Goal: Information Seeking & Learning: Get advice/opinions

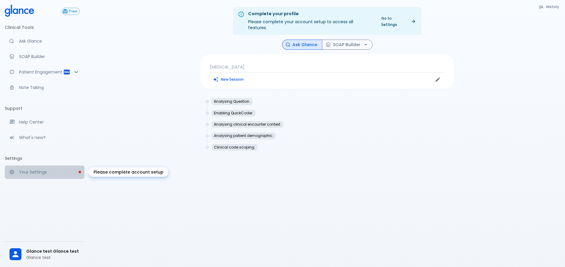
click at [26, 176] on link "Your Settings" at bounding box center [45, 172] width 80 height 13
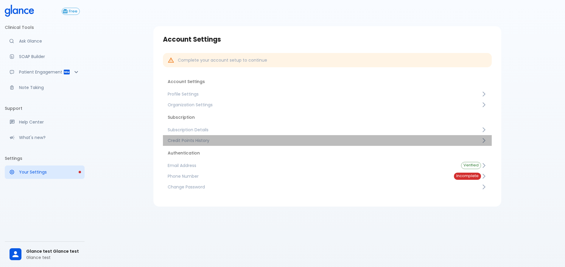
click at [228, 138] on span "Credit Points History" at bounding box center [325, 141] width 314 height 6
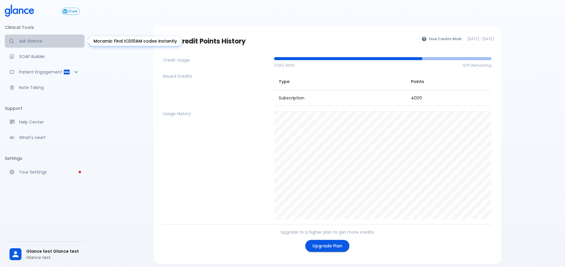
click at [34, 44] on link "Ask Glance" at bounding box center [45, 41] width 80 height 13
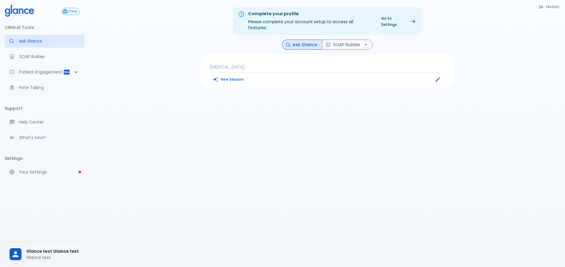
drag, startPoint x: 249, startPoint y: 57, endPoint x: 253, endPoint y: 60, distance: 4.7
click at [253, 60] on div "[MEDICAL_DATA] New Session" at bounding box center [328, 72] width 254 height 34
click at [253, 64] on p "[MEDICAL_DATA]" at bounding box center [327, 67] width 235 height 6
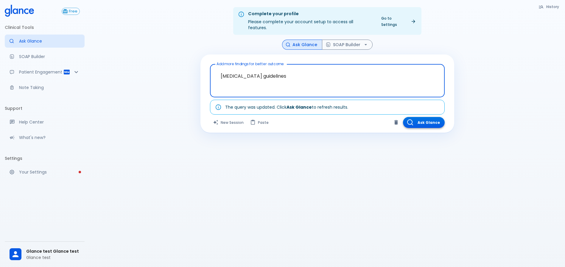
type textarea "[MEDICAL_DATA] guidelines"
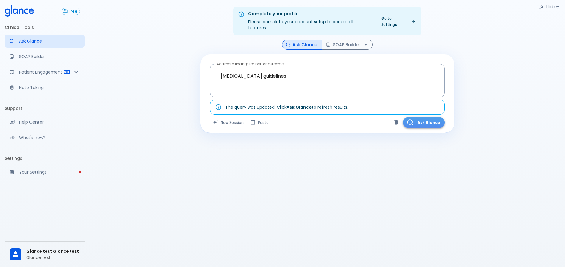
click at [419, 117] on button "Ask Glance" at bounding box center [424, 122] width 42 height 11
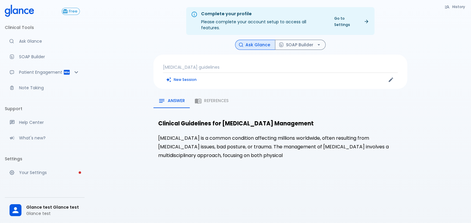
scroll to position [18, 0]
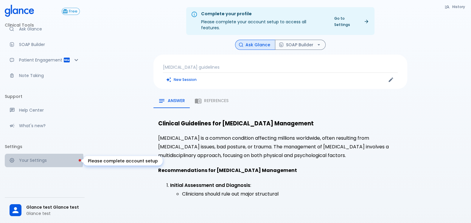
click at [44, 158] on p "Your Settings" at bounding box center [49, 160] width 61 height 6
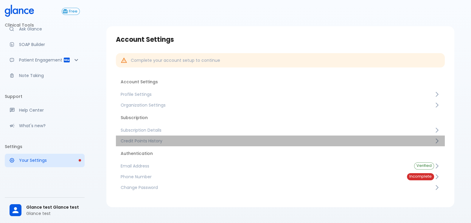
click at [170, 139] on span "Credit Points History" at bounding box center [278, 141] width 314 height 6
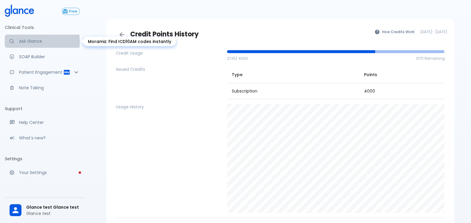
click at [25, 42] on p "Ask Glance" at bounding box center [49, 41] width 61 height 6
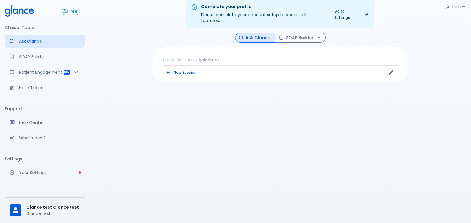
click at [255, 57] on p "[MEDICAL_DATA] guidelines" at bounding box center [280, 60] width 235 height 6
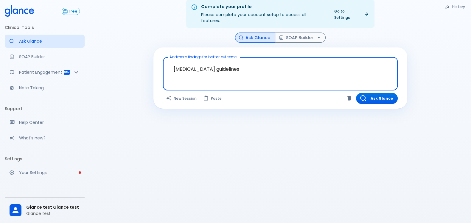
click at [262, 63] on textarea "[MEDICAL_DATA] guidelines" at bounding box center [280, 69] width 226 height 19
click at [375, 93] on button "Ask Glance" at bounding box center [377, 98] width 42 height 11
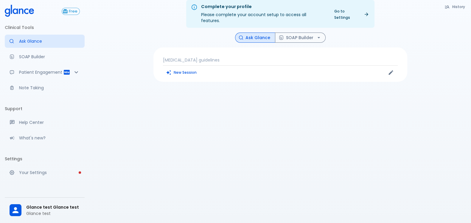
click at [260, 57] on p "[MEDICAL_DATA] guidelines" at bounding box center [280, 60] width 235 height 6
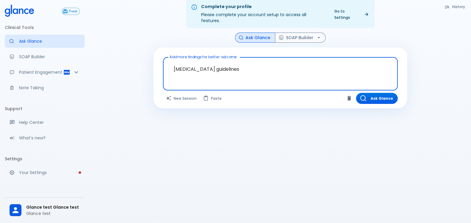
click at [246, 60] on textarea "[MEDICAL_DATA] guidelines" at bounding box center [280, 69] width 226 height 19
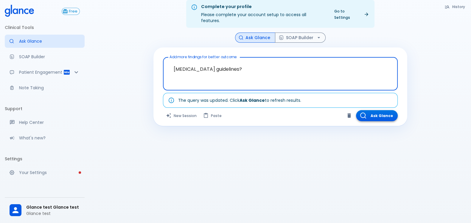
type textarea "[MEDICAL_DATA] guidelines?"
click at [374, 110] on button "Ask Glance" at bounding box center [377, 115] width 42 height 11
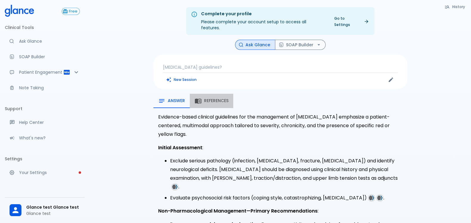
click at [216, 98] on span "References" at bounding box center [216, 100] width 24 height 5
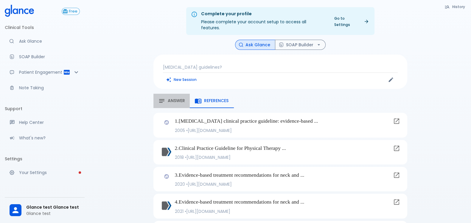
click at [177, 98] on span "Answer" at bounding box center [176, 100] width 17 height 5
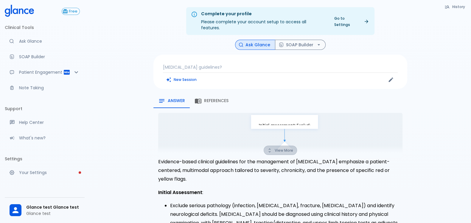
click at [276, 145] on button "View More" at bounding box center [280, 149] width 33 height 9
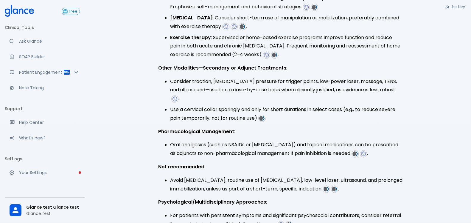
scroll to position [1057, 0]
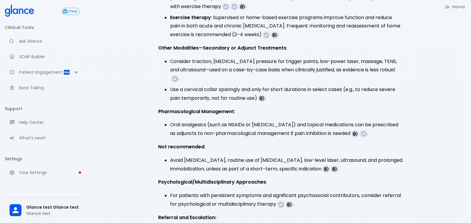
click at [201, 156] on li "Avoid [MEDICAL_DATA], routine use of [MEDICAL_DATA], low-level laser, ultrasoun…" at bounding box center [286, 164] width 232 height 17
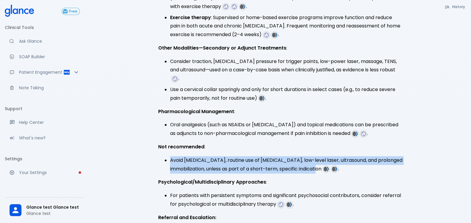
click at [201, 156] on li "Avoid [MEDICAL_DATA], routine use of [MEDICAL_DATA], low-level laser, ultrasoun…" at bounding box center [286, 164] width 232 height 17
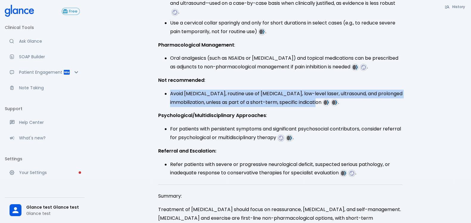
scroll to position [1124, 0]
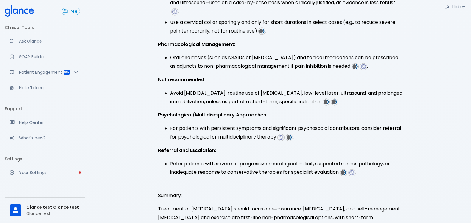
click at [194, 159] on li "Refer patients with severe or progressive neurological deficit, suspected serio…" at bounding box center [286, 167] width 232 height 17
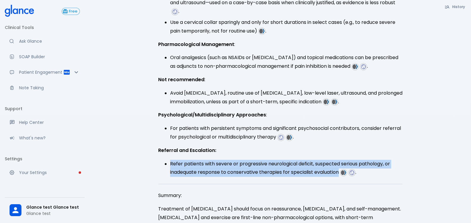
click at [194, 159] on li "Refer patients with severe or progressive neurological deficit, suspected serio…" at bounding box center [286, 167] width 232 height 17
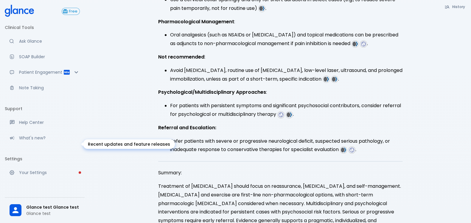
scroll to position [18, 0]
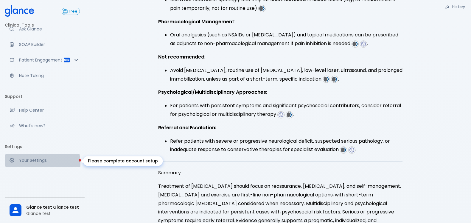
click at [38, 163] on p "Your Settings" at bounding box center [49, 160] width 61 height 6
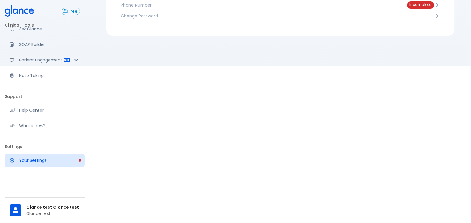
scroll to position [14, 0]
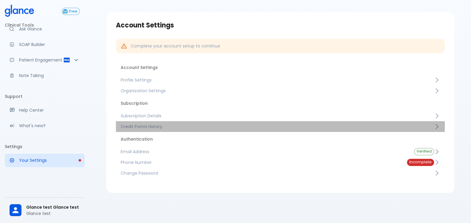
click at [191, 123] on link "Credit Points History" at bounding box center [280, 126] width 329 height 11
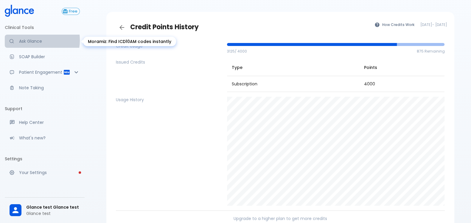
click at [29, 40] on p "Ask Glance" at bounding box center [49, 41] width 61 height 6
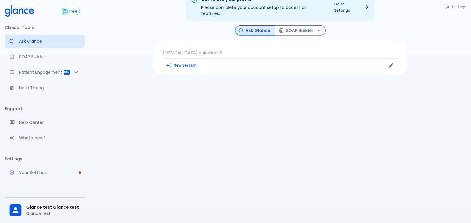
click at [235, 50] on p "[MEDICAL_DATA] guidelines?" at bounding box center [280, 53] width 235 height 6
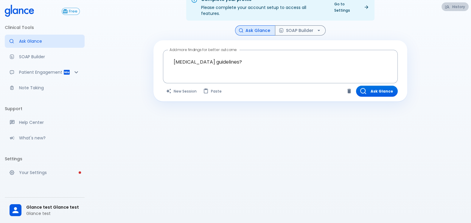
click at [455, 9] on button "History" at bounding box center [455, 6] width 27 height 9
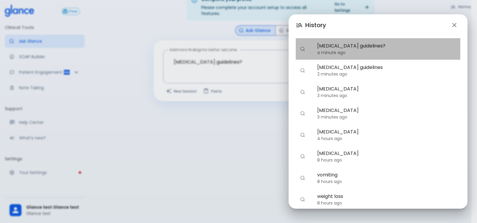
click at [392, 42] on span "[MEDICAL_DATA] guidelines?" at bounding box center [386, 45] width 138 height 7
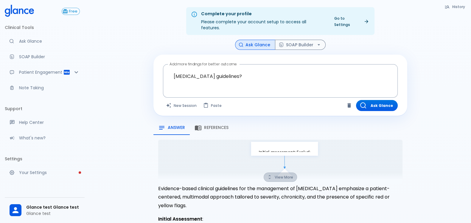
click at [276, 173] on button "View More" at bounding box center [280, 176] width 33 height 9
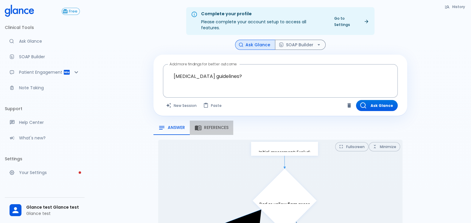
click at [220, 124] on div "References" at bounding box center [212, 127] width 34 height 7
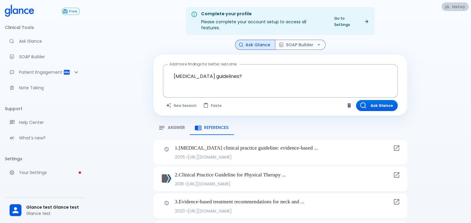
click at [461, 7] on button "History" at bounding box center [455, 6] width 27 height 9
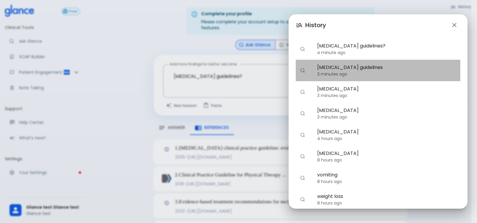
click at [381, 77] on div "[MEDICAL_DATA] guidelines 3 minutes ago" at bounding box center [378, 70] width 165 height 21
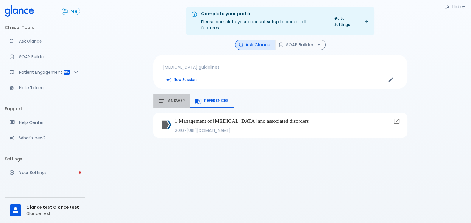
click at [170, 98] on span "Answer" at bounding box center [176, 100] width 17 height 5
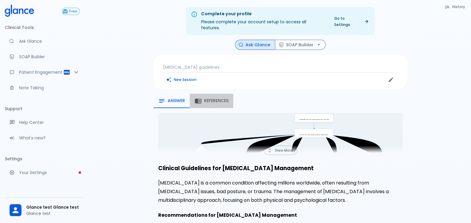
click at [205, 94] on button "References" at bounding box center [212, 101] width 44 height 14
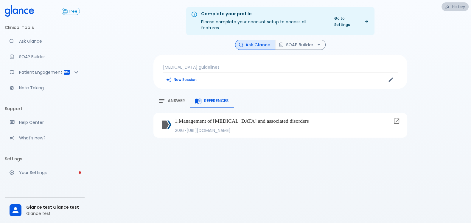
click at [466, 4] on button "History" at bounding box center [455, 6] width 27 height 9
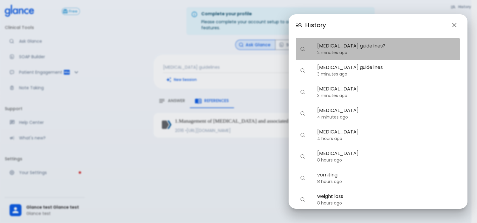
click at [377, 56] on div "[MEDICAL_DATA] guidelines? 2 minutes ago" at bounding box center [378, 48] width 165 height 21
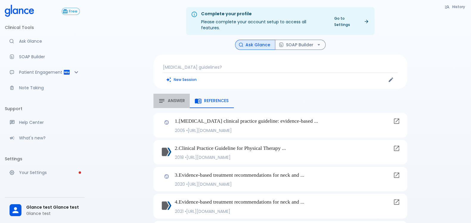
click at [174, 98] on span "Answer" at bounding box center [176, 100] width 17 height 5
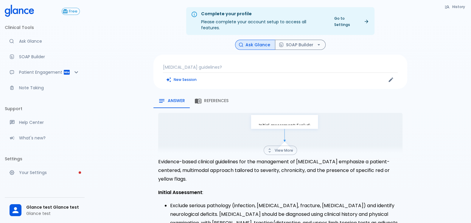
click at [209, 64] on p "[MEDICAL_DATA] guidelines?" at bounding box center [280, 67] width 235 height 6
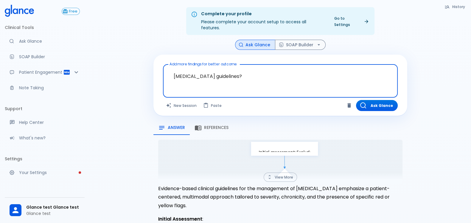
click at [216, 70] on textarea "[MEDICAL_DATA] guidelines?" at bounding box center [280, 76] width 226 height 19
